Goal: Task Accomplishment & Management: Manage account settings

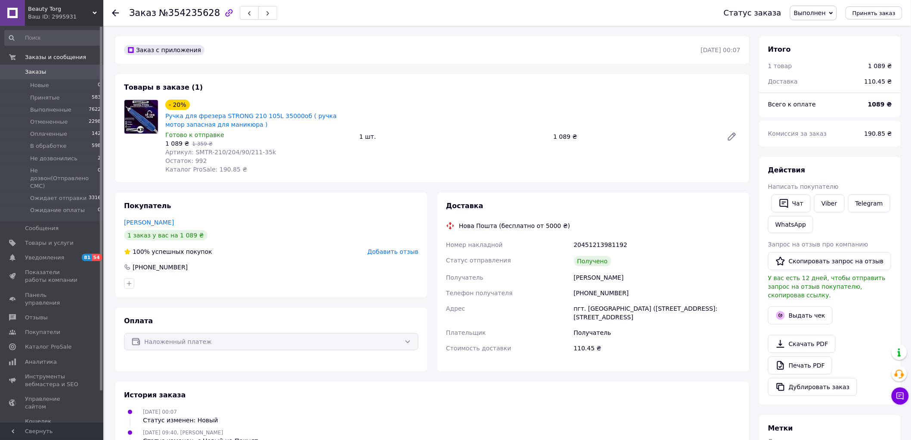
click at [591, 294] on div "+380995013509" at bounding box center [657, 293] width 170 height 16
copy div "380995013509"
click at [115, 14] on icon at bounding box center [115, 12] width 7 height 7
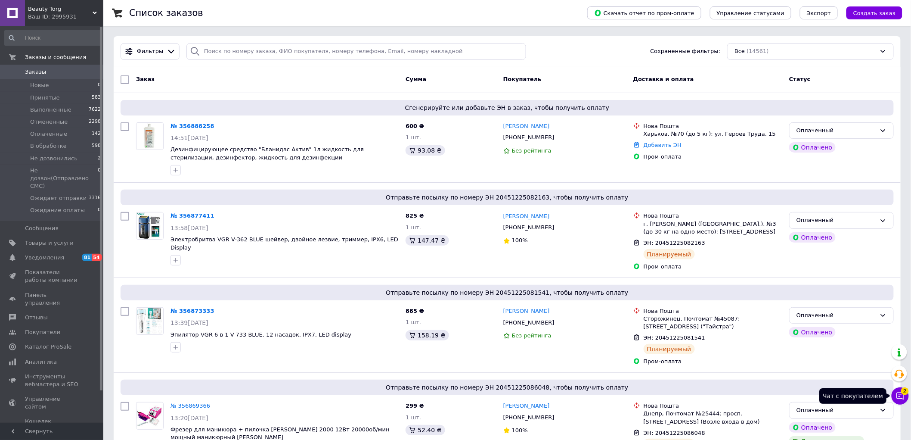
click at [903, 392] on span "2" at bounding box center [905, 389] width 8 height 8
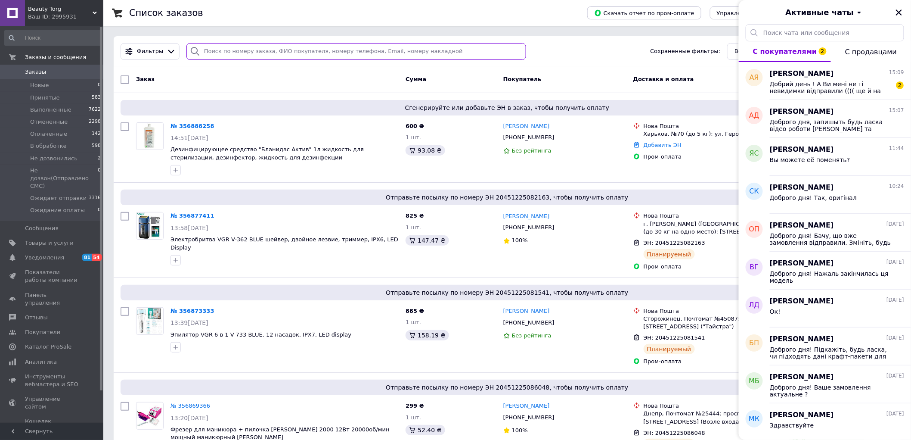
click at [318, 50] on input "search" at bounding box center [356, 51] width 340 height 17
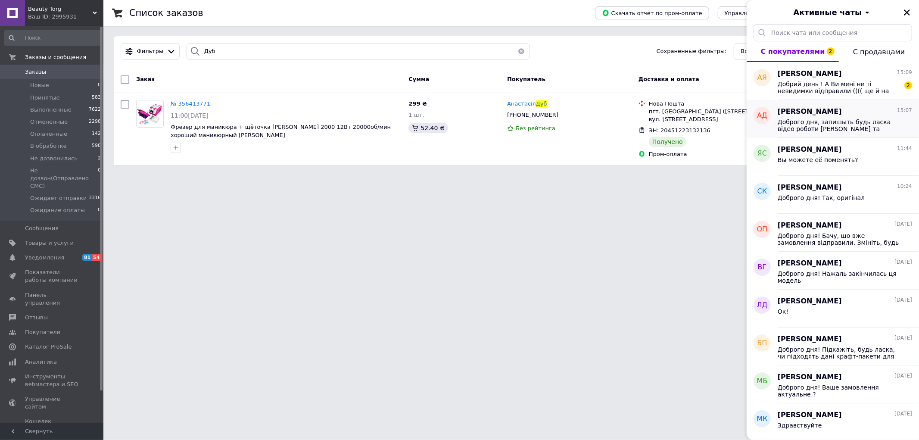
click at [838, 118] on div "Доброго дня, запишыть будь ласка відео роботи фрезеру та відправте на йей номер…" at bounding box center [844, 125] width 134 height 16
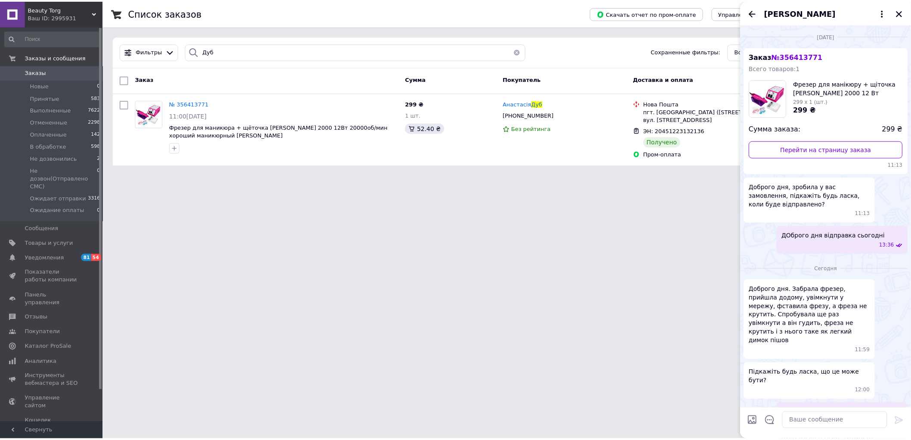
scroll to position [17, 0]
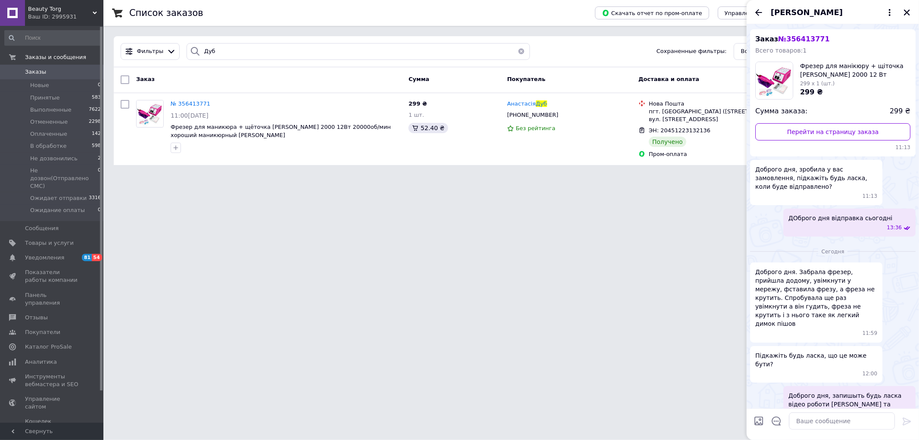
drag, startPoint x: 759, startPoint y: 12, endPoint x: 759, endPoint y: 19, distance: 6.9
click at [759, 12] on icon "Назад" at bounding box center [758, 12] width 10 height 10
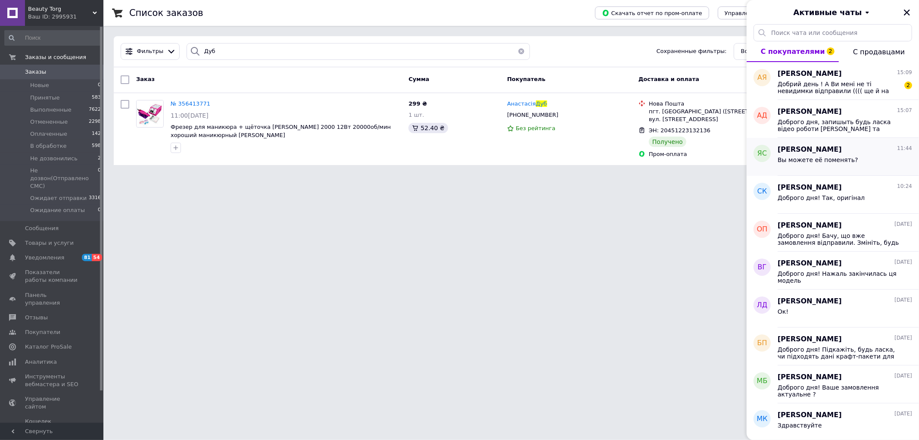
click at [829, 168] on div "Вы можете её поменять?" at bounding box center [817, 162] width 81 height 12
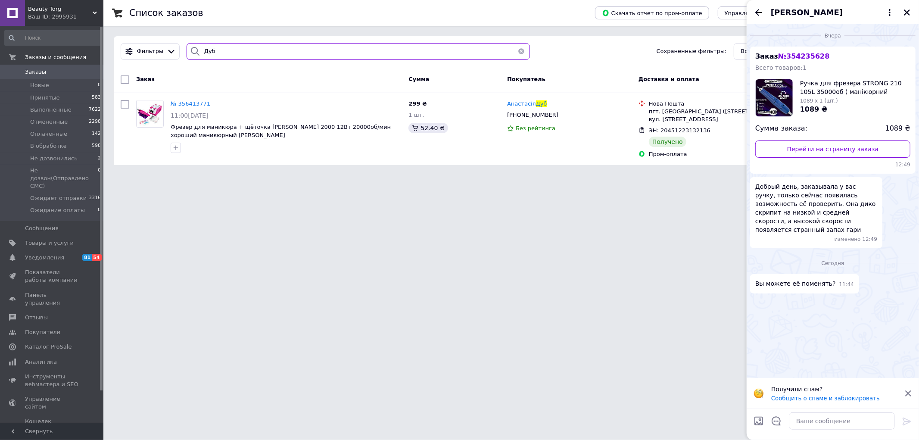
click at [309, 49] on input "Дуб" at bounding box center [357, 51] width 343 height 17
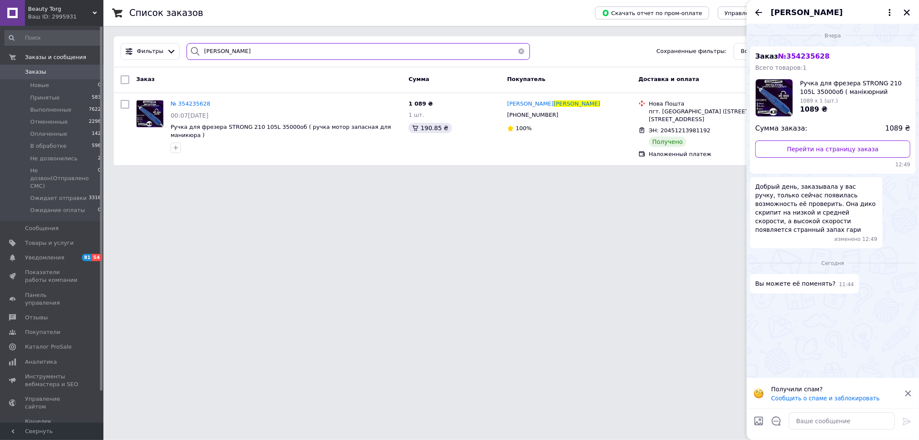
type input "Сазонова"
click at [80, 70] on span "0" at bounding box center [92, 72] width 24 height 8
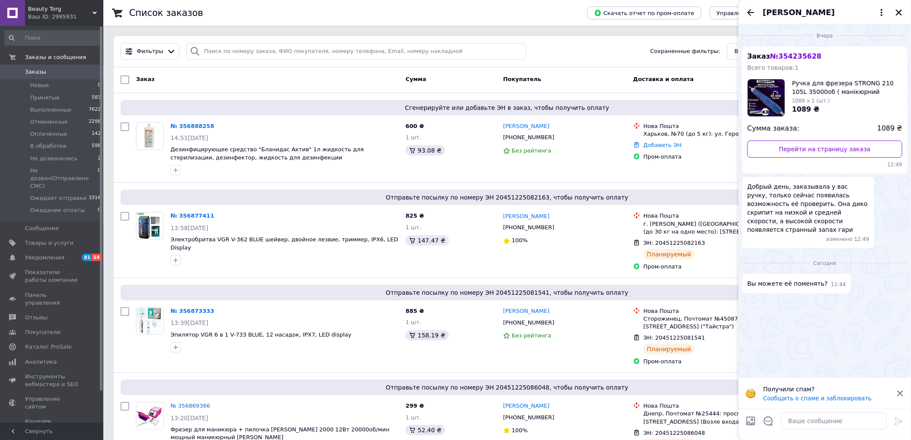
click at [893, 11] on div "Яна Сазонова" at bounding box center [825, 12] width 172 height 24
click at [899, 10] on icon "Закрыть" at bounding box center [899, 13] width 8 height 8
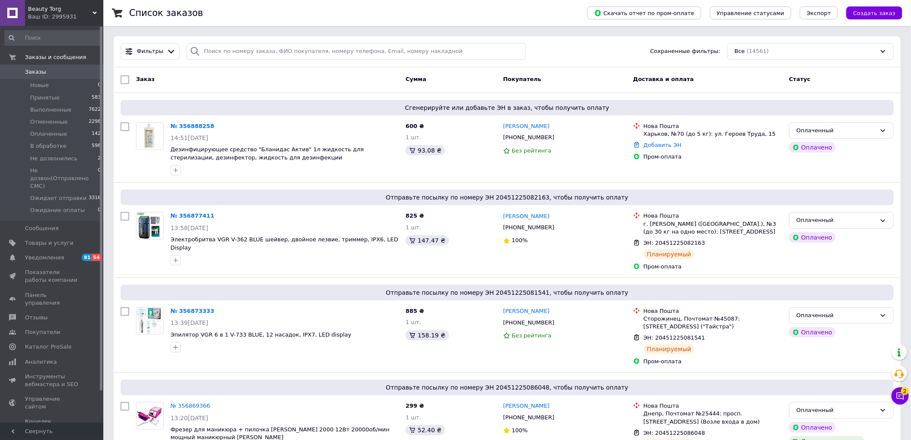
click at [71, 75] on span "Заказы" at bounding box center [52, 72] width 55 height 8
click at [58, 15] on div "Ваш ID: 2995931" at bounding box center [65, 17] width 75 height 8
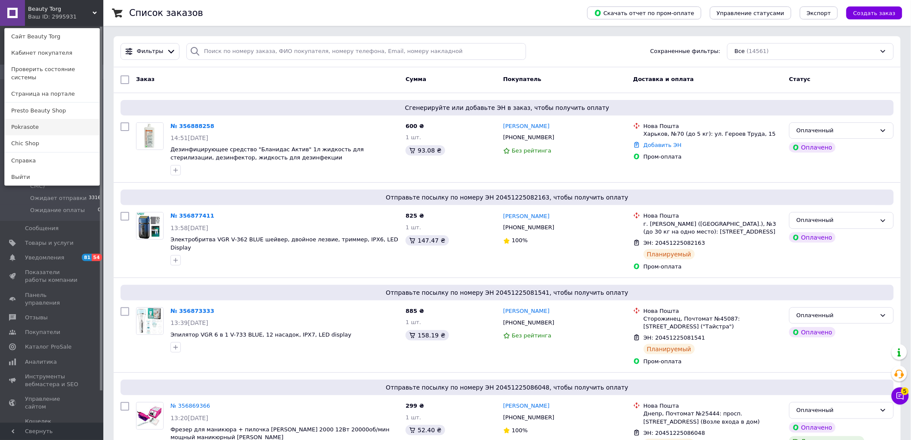
click at [42, 119] on link "Pokrasote" at bounding box center [52, 127] width 95 height 16
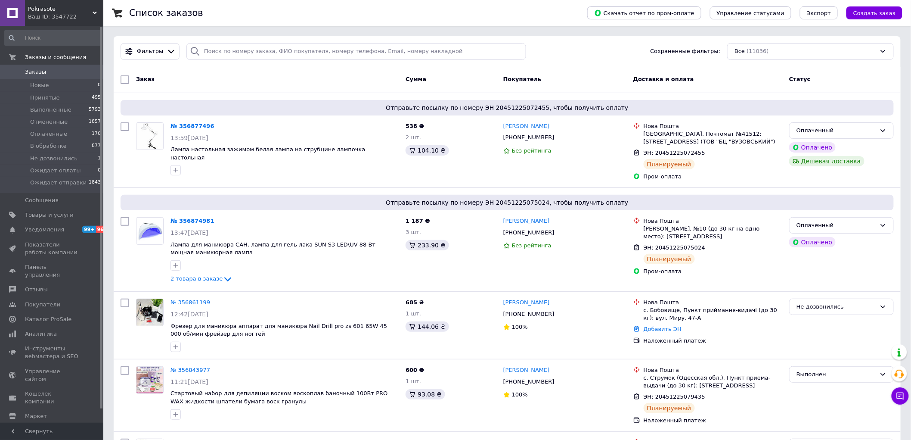
click at [70, 16] on div "Ваш ID: 3547722" at bounding box center [65, 17] width 75 height 8
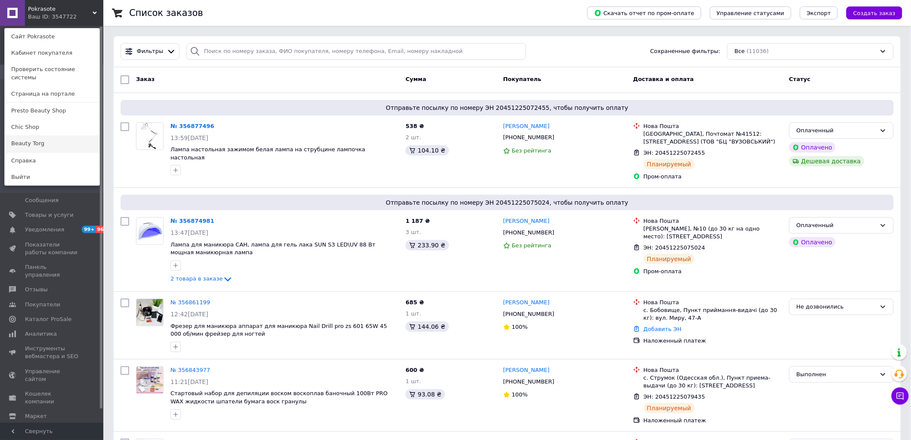
click at [39, 135] on link "Beauty Torg" at bounding box center [52, 143] width 95 height 16
